Goal: Task Accomplishment & Management: Manage account settings

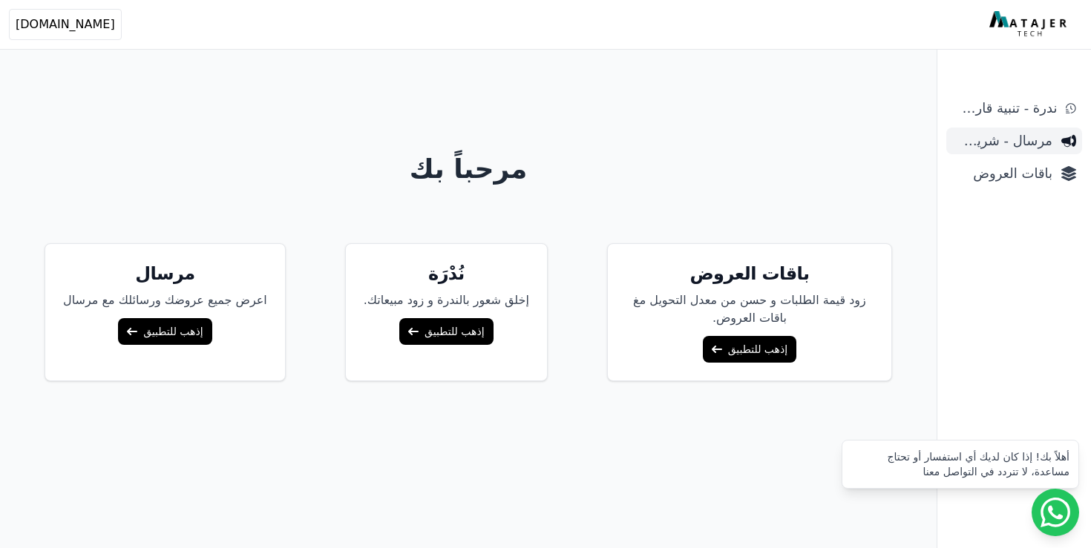
click at [1016, 136] on span "مرسال - شريط دعاية" at bounding box center [1002, 141] width 100 height 21
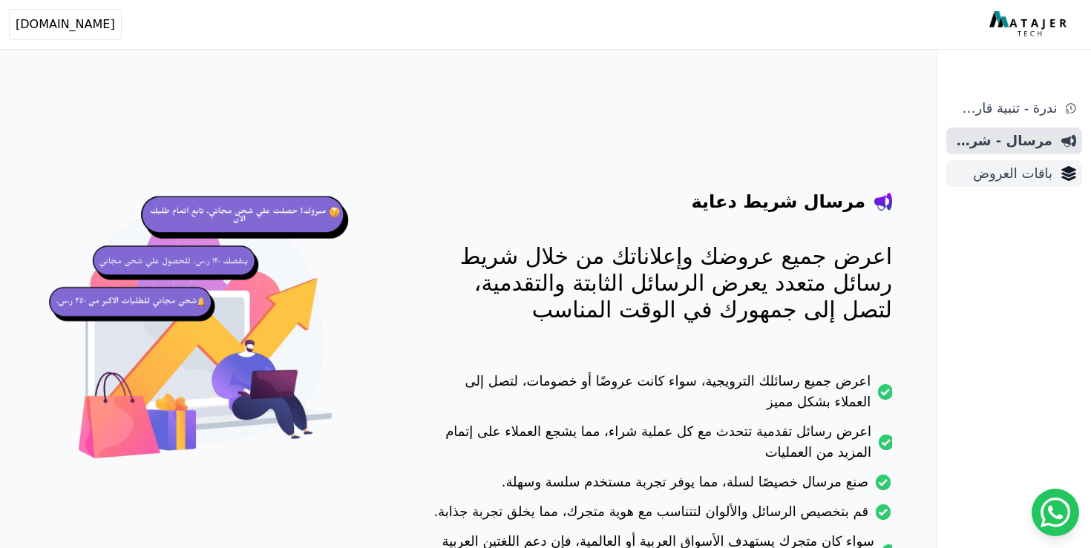
click at [1016, 172] on span "باقات العروض" at bounding box center [1002, 173] width 100 height 21
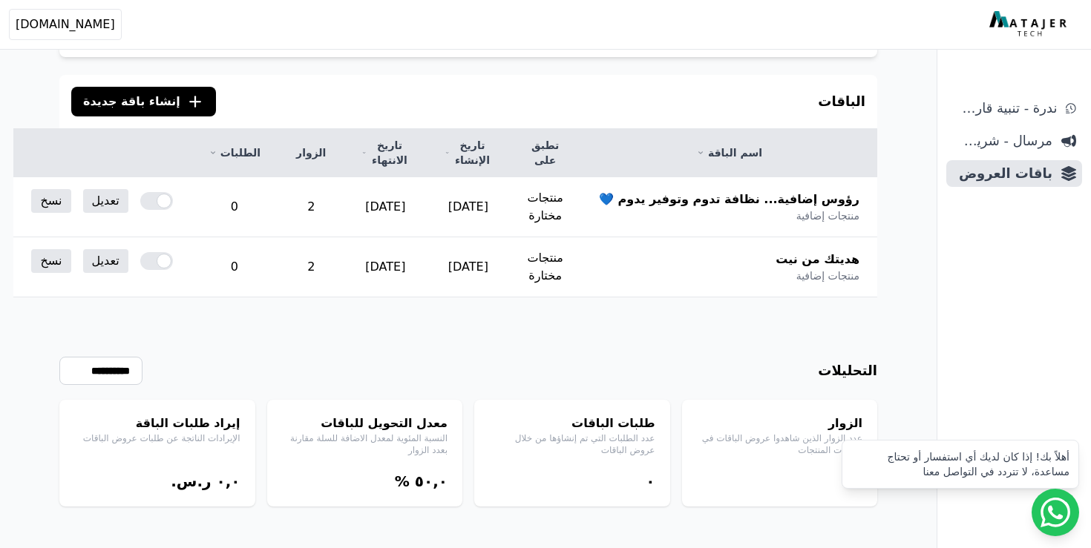
scroll to position [109, 0]
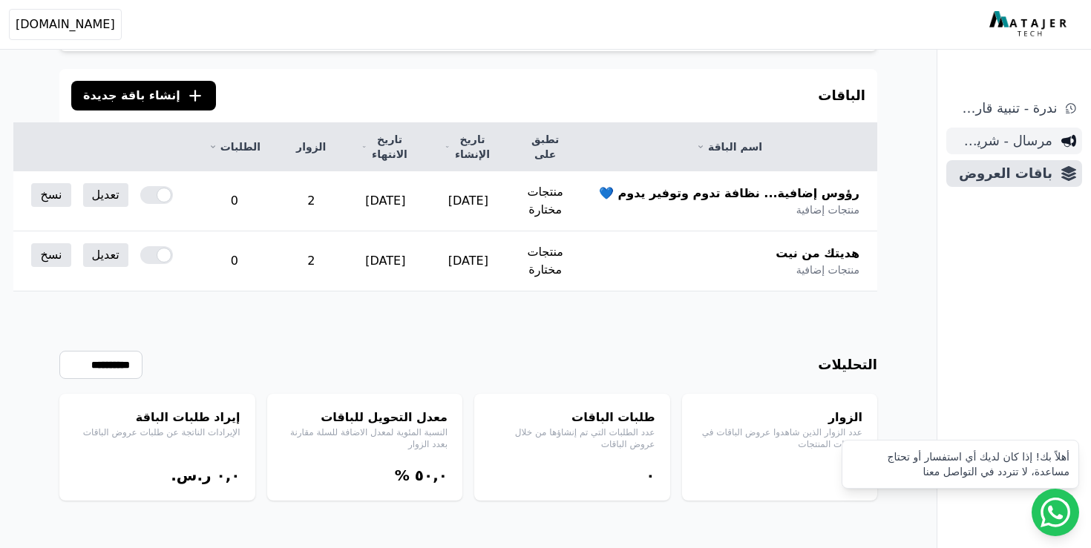
click at [989, 141] on span "مرسال - شريط دعاية" at bounding box center [1002, 141] width 100 height 21
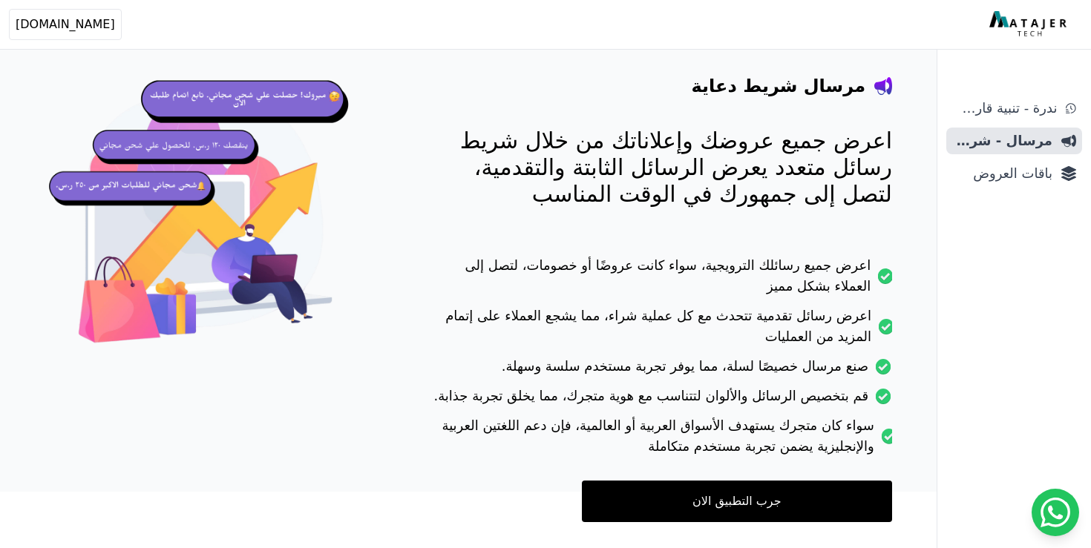
scroll to position [161, 0]
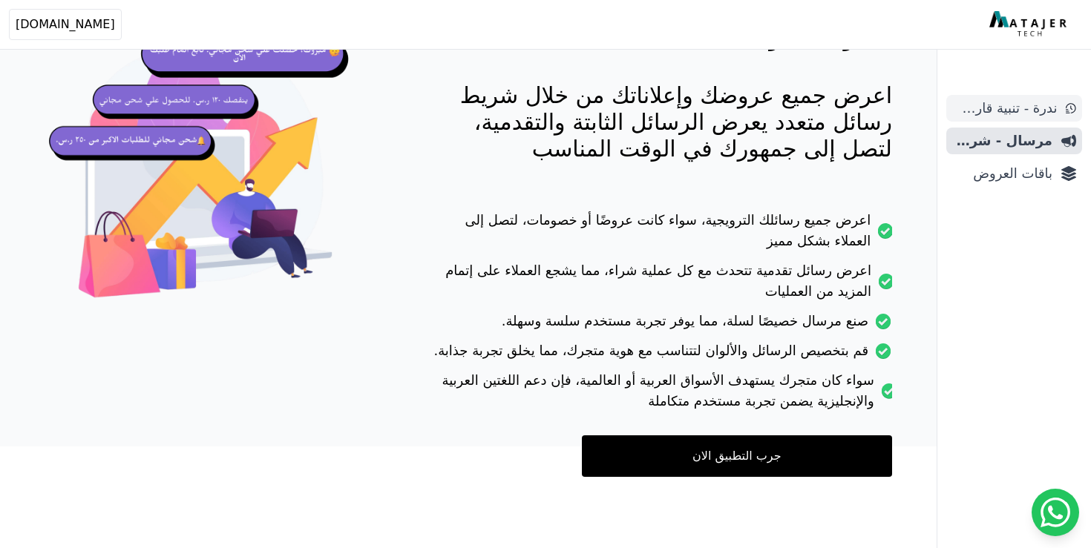
click at [1011, 105] on span "ندرة - تنبية قارب علي النفاذ" at bounding box center [1004, 108] width 105 height 21
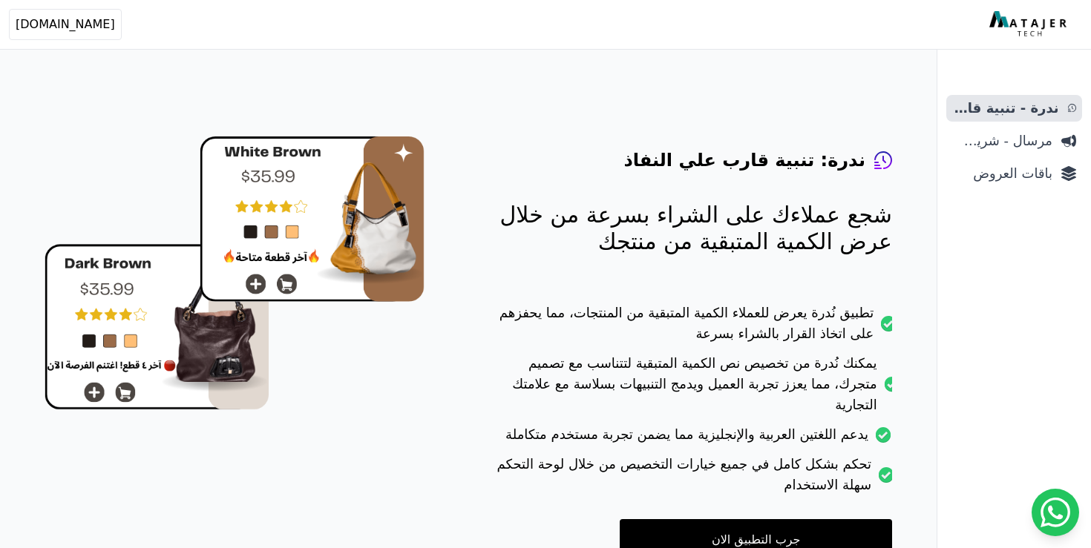
scroll to position [105, 0]
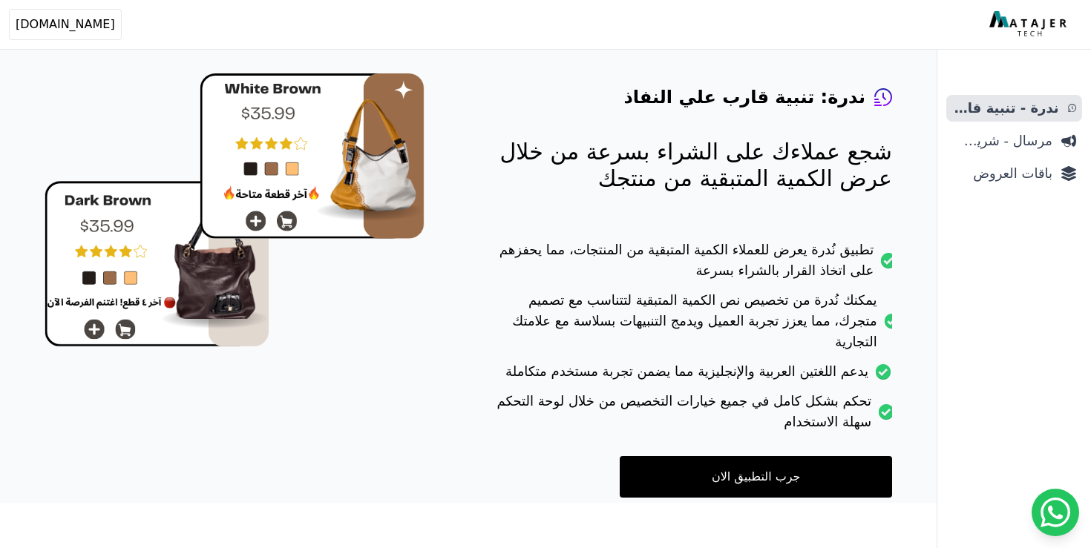
click at [1014, 156] on ul "ندرة - تنبية قارب علي النفاذ مرسال - شريط دعاية باقات العروض" at bounding box center [1014, 141] width 136 height 92
click at [1014, 144] on span "مرسال - شريط دعاية" at bounding box center [1002, 141] width 100 height 21
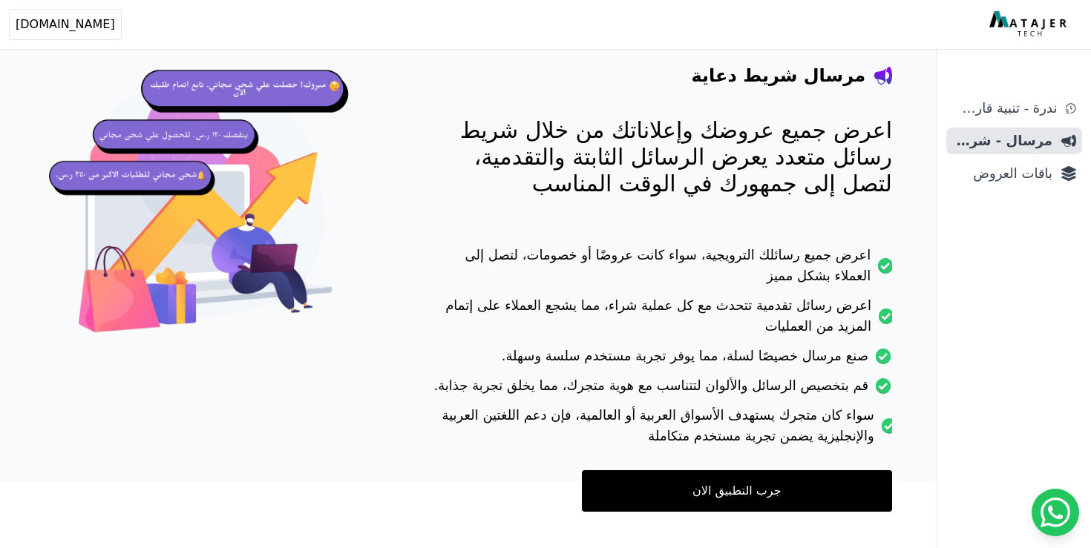
scroll to position [161, 0]
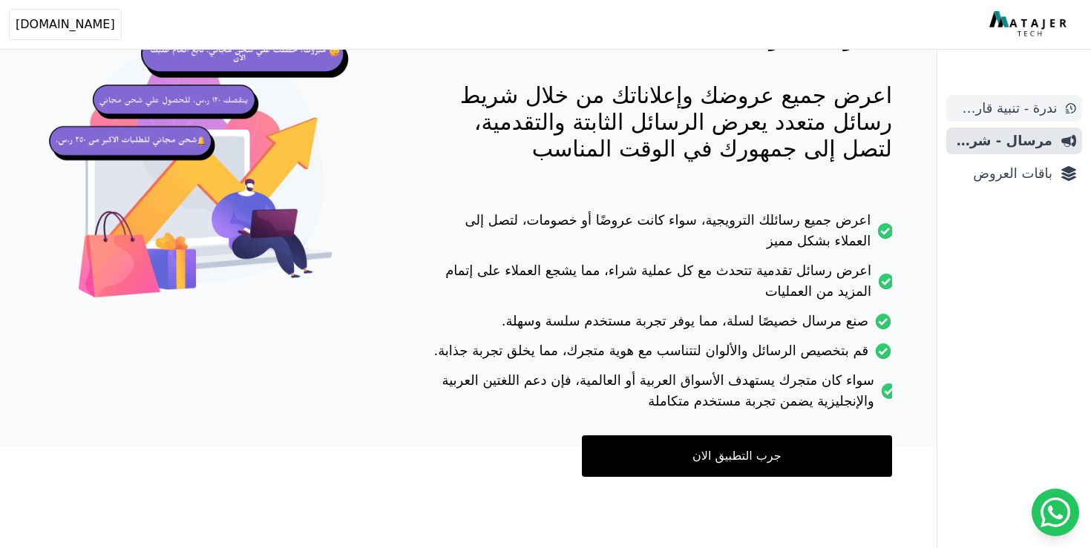
click at [1006, 119] on link "ندرة - تنبية قارب علي النفاذ" at bounding box center [1014, 108] width 136 height 27
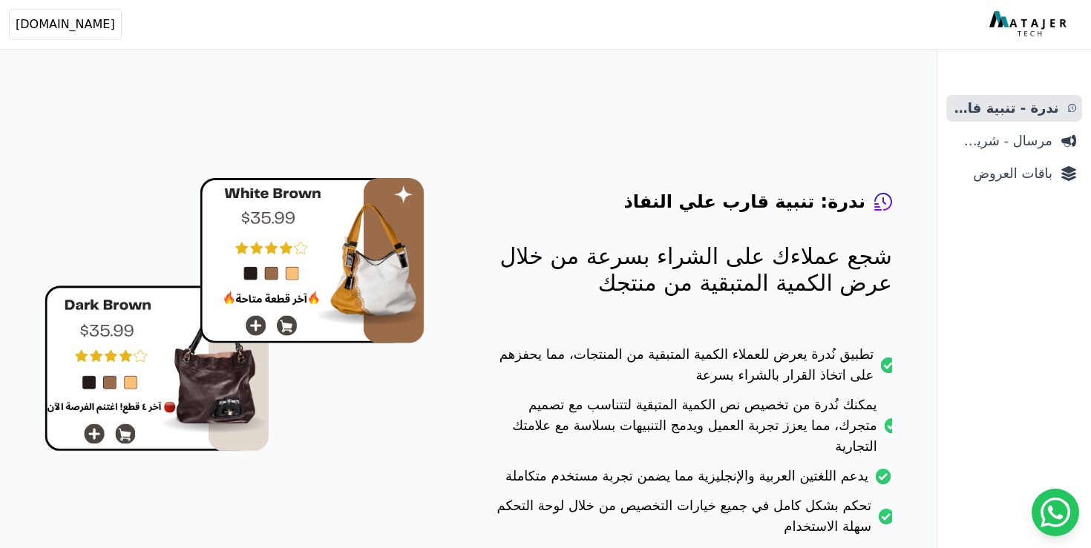
scroll to position [105, 0]
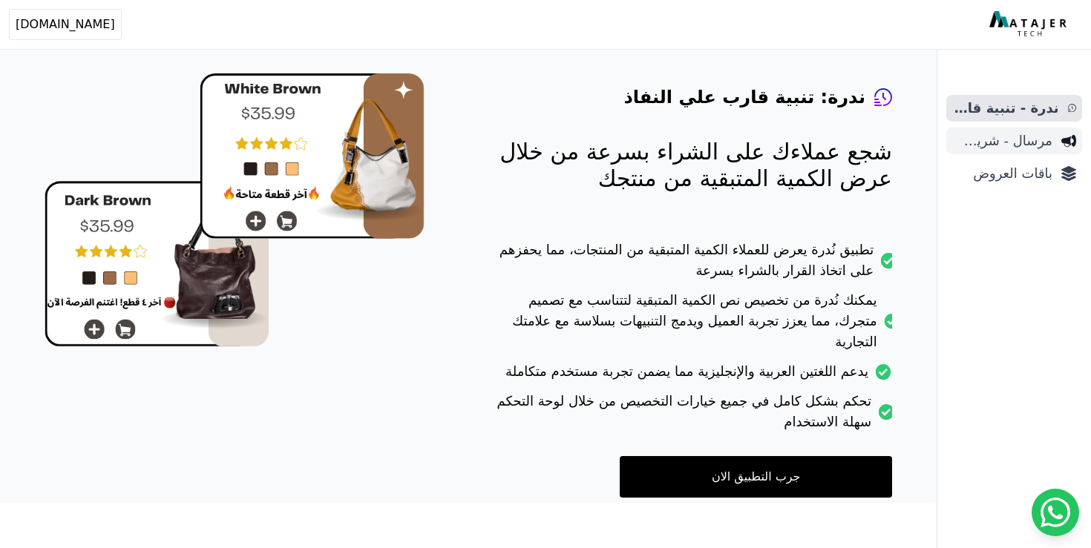
click at [1061, 139] on icon "Sidebar" at bounding box center [1068, 141] width 15 height 15
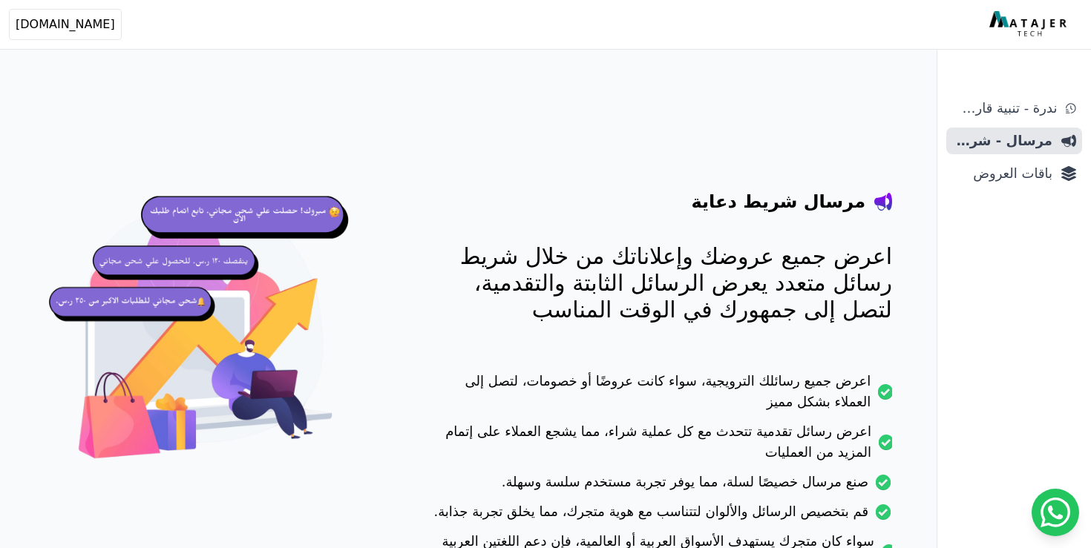
scroll to position [161, 0]
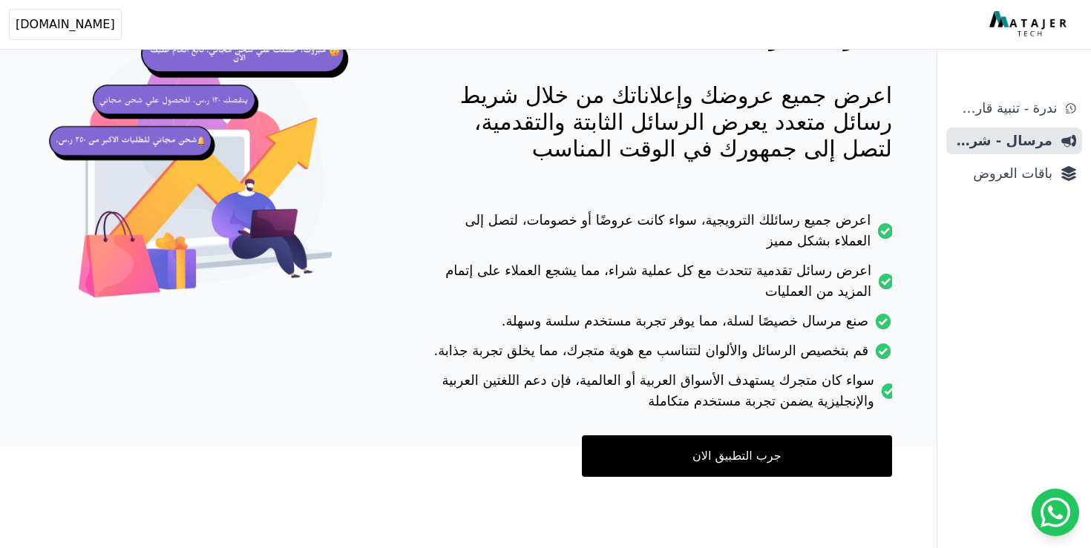
click at [761, 469] on link "جرب التطبيق الان" at bounding box center [737, 457] width 310 height 42
click at [999, 164] on span "باقات العروض" at bounding box center [1002, 173] width 100 height 21
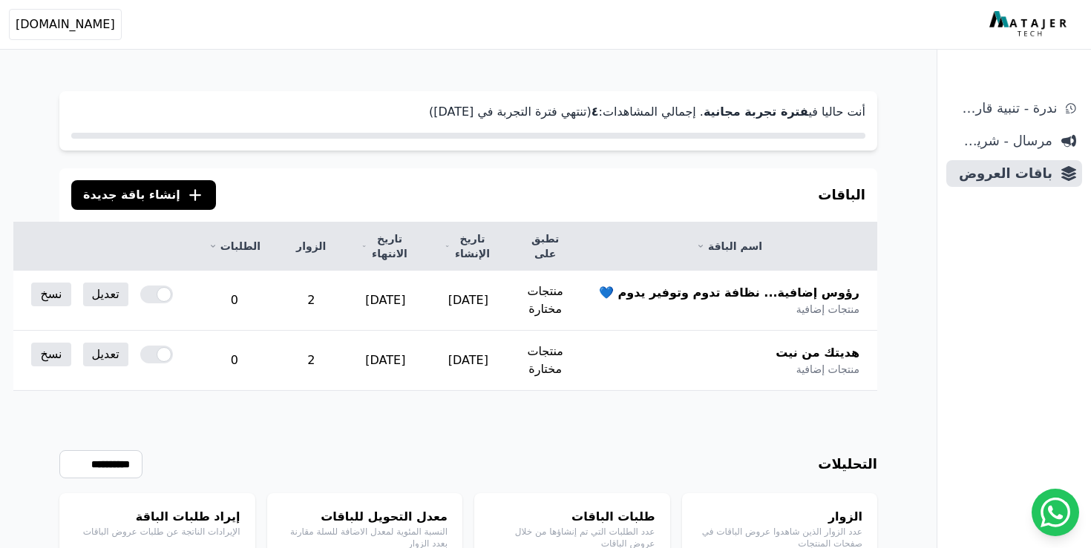
scroll to position [15, 0]
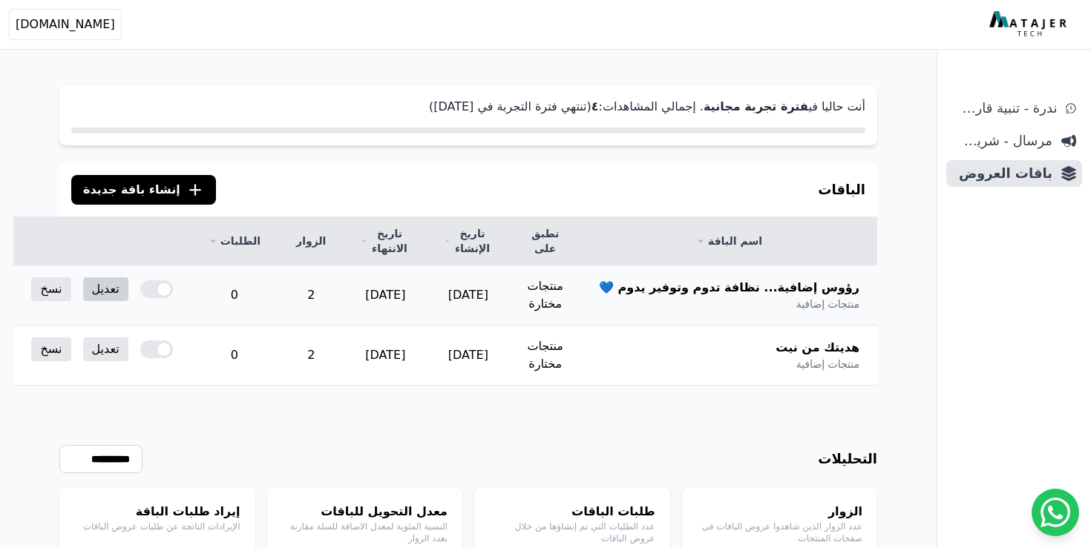
click at [128, 290] on link "تعديل" at bounding box center [105, 289] width 45 height 24
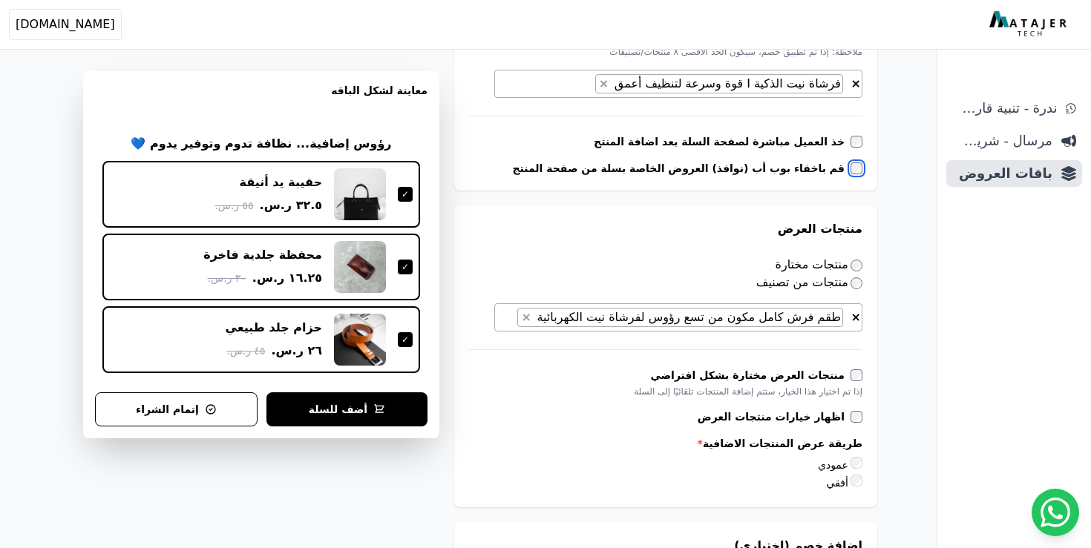
scroll to position [551, 0]
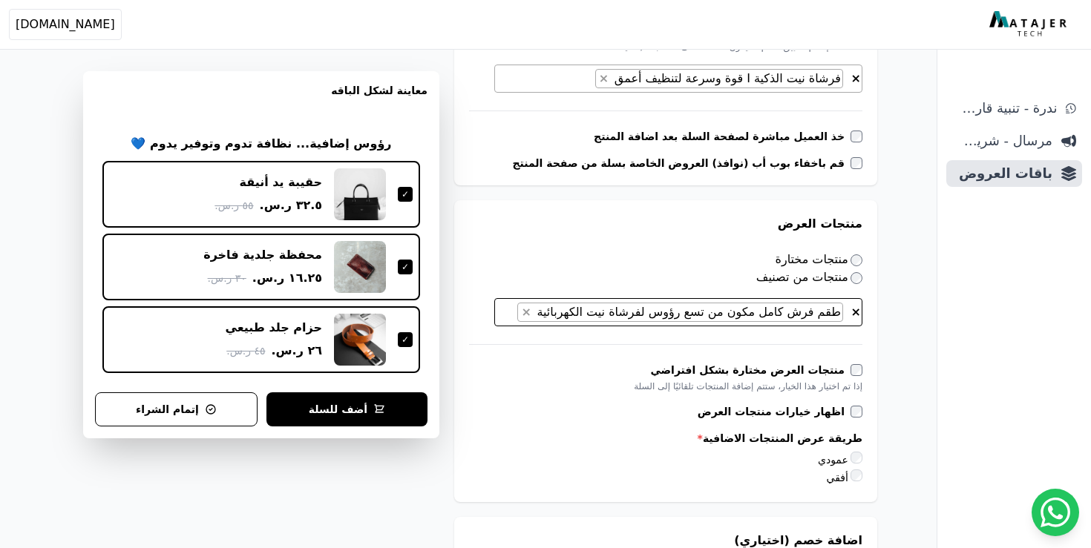
click at [529, 312] on span "× × طقم فرش كامل مكون من تسع رؤوس لفرشاة نيت الكهربائية" at bounding box center [678, 312] width 368 height 28
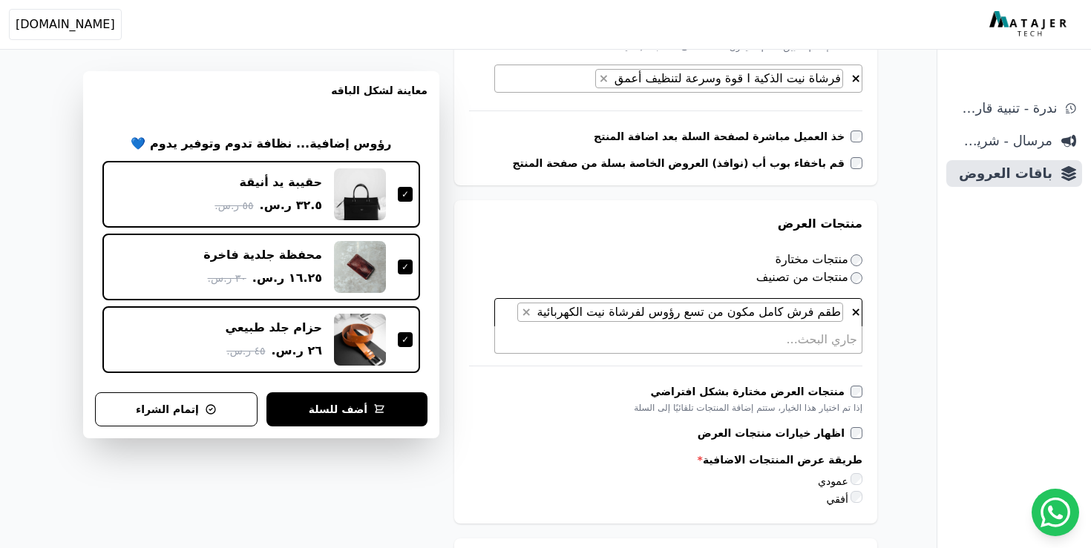
type textarea "***"
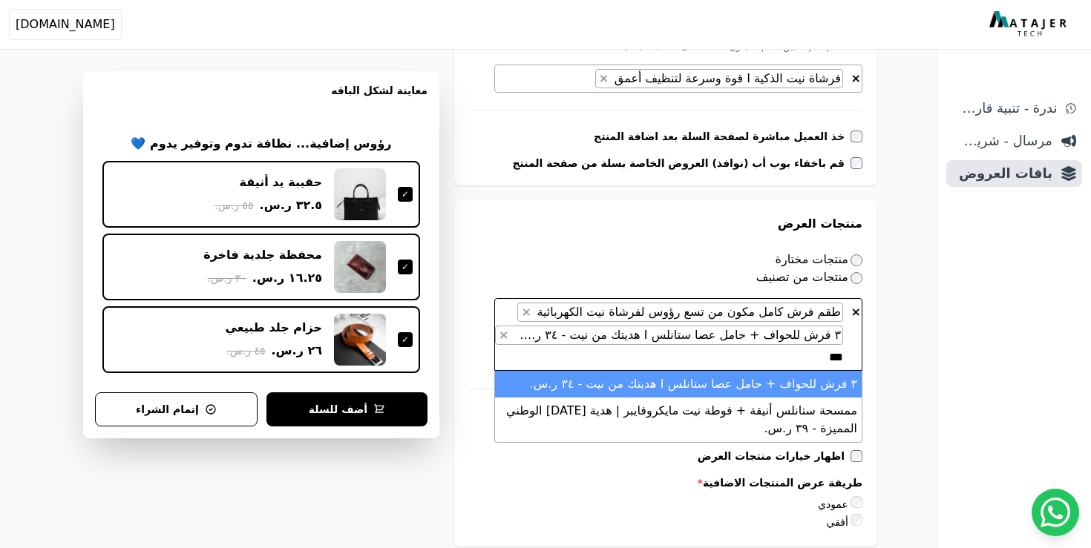
click at [831, 358] on textarea "***" at bounding box center [825, 358] width 36 height 18
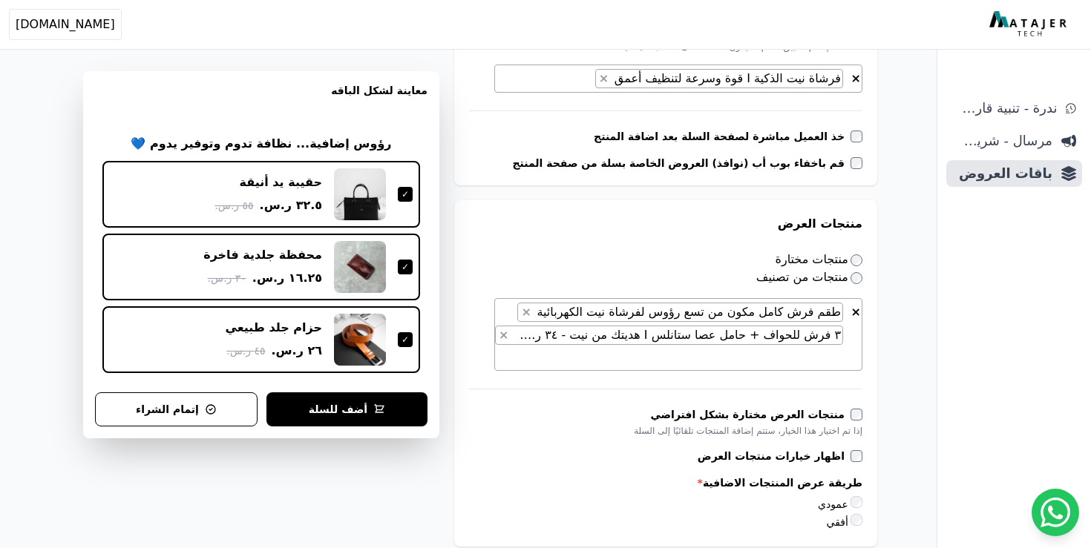
click at [907, 362] on div "**********" at bounding box center [468, 518] width 936 height 2018
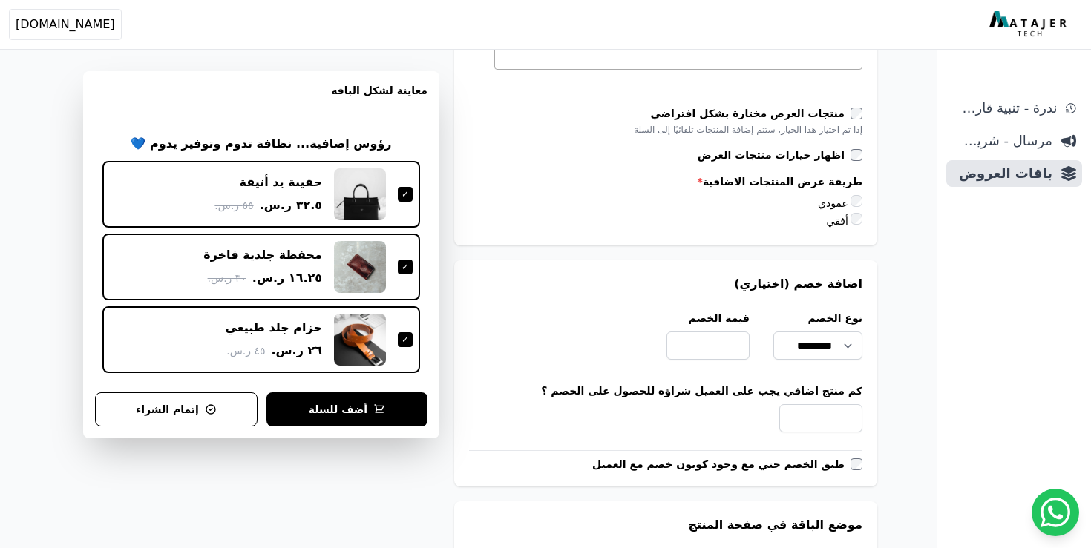
scroll to position [685, 0]
